Goal: Find specific page/section: Find specific page/section

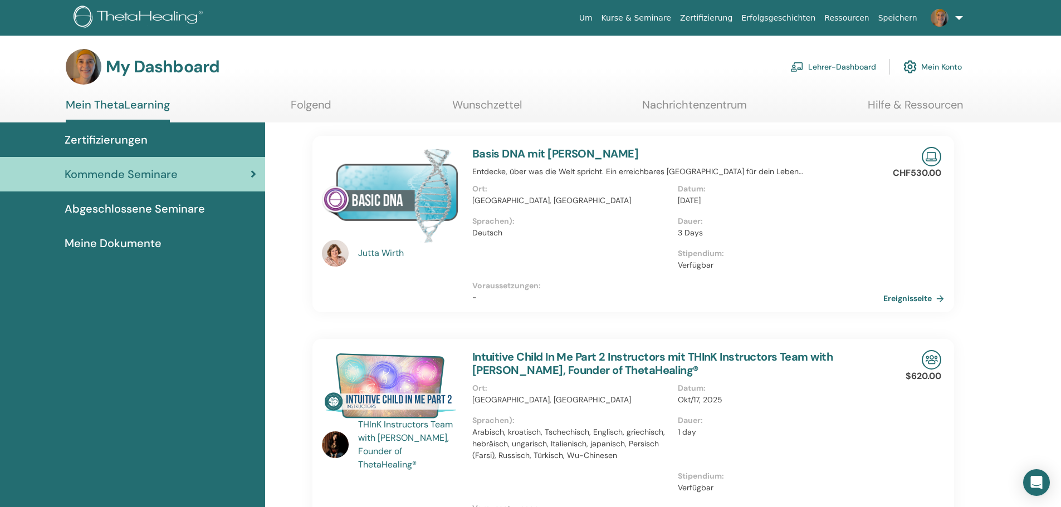
click at [573, 153] on link "Basis DNA mit [PERSON_NAME]" at bounding box center [555, 153] width 166 height 14
click at [549, 154] on link "Basis DNA mit [PERSON_NAME]" at bounding box center [555, 153] width 166 height 14
click at [961, 14] on link at bounding box center [944, 18] width 46 height 36
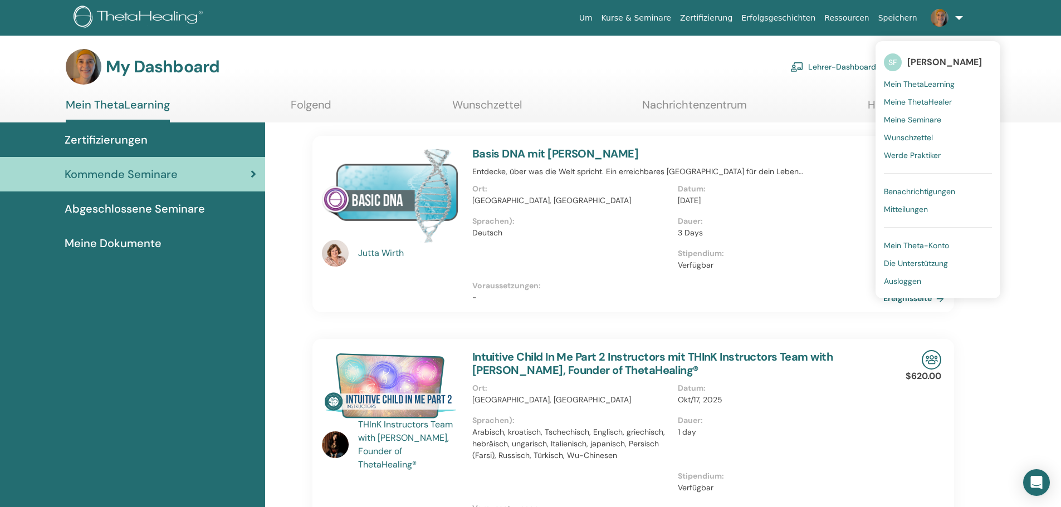
click at [928, 80] on span "Mein ThetaLearning" at bounding box center [919, 84] width 71 height 10
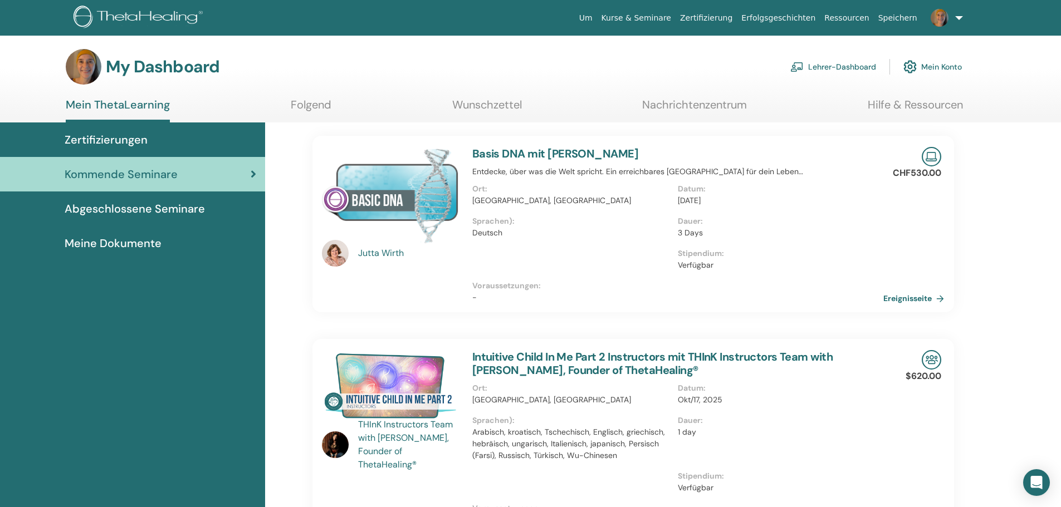
click at [178, 210] on span "Abgeschlossene Seminare" at bounding box center [135, 208] width 140 height 17
click at [175, 205] on span "Abgeschlossene Seminare" at bounding box center [135, 208] width 140 height 17
